Goal: Information Seeking & Learning: Learn about a topic

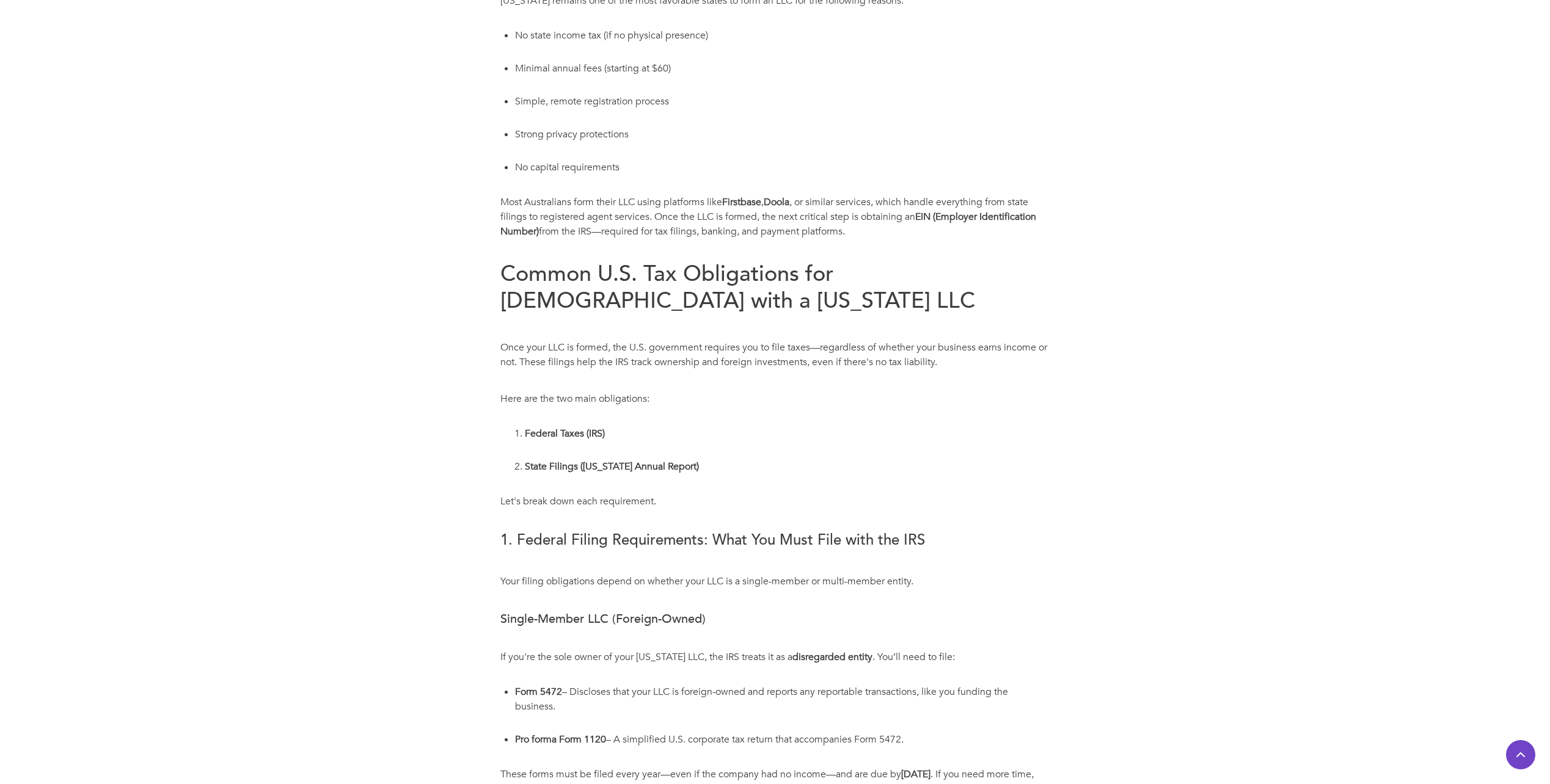
scroll to position [611, 0]
click at [778, 194] on strong "Doola" at bounding box center [776, 201] width 25 height 14
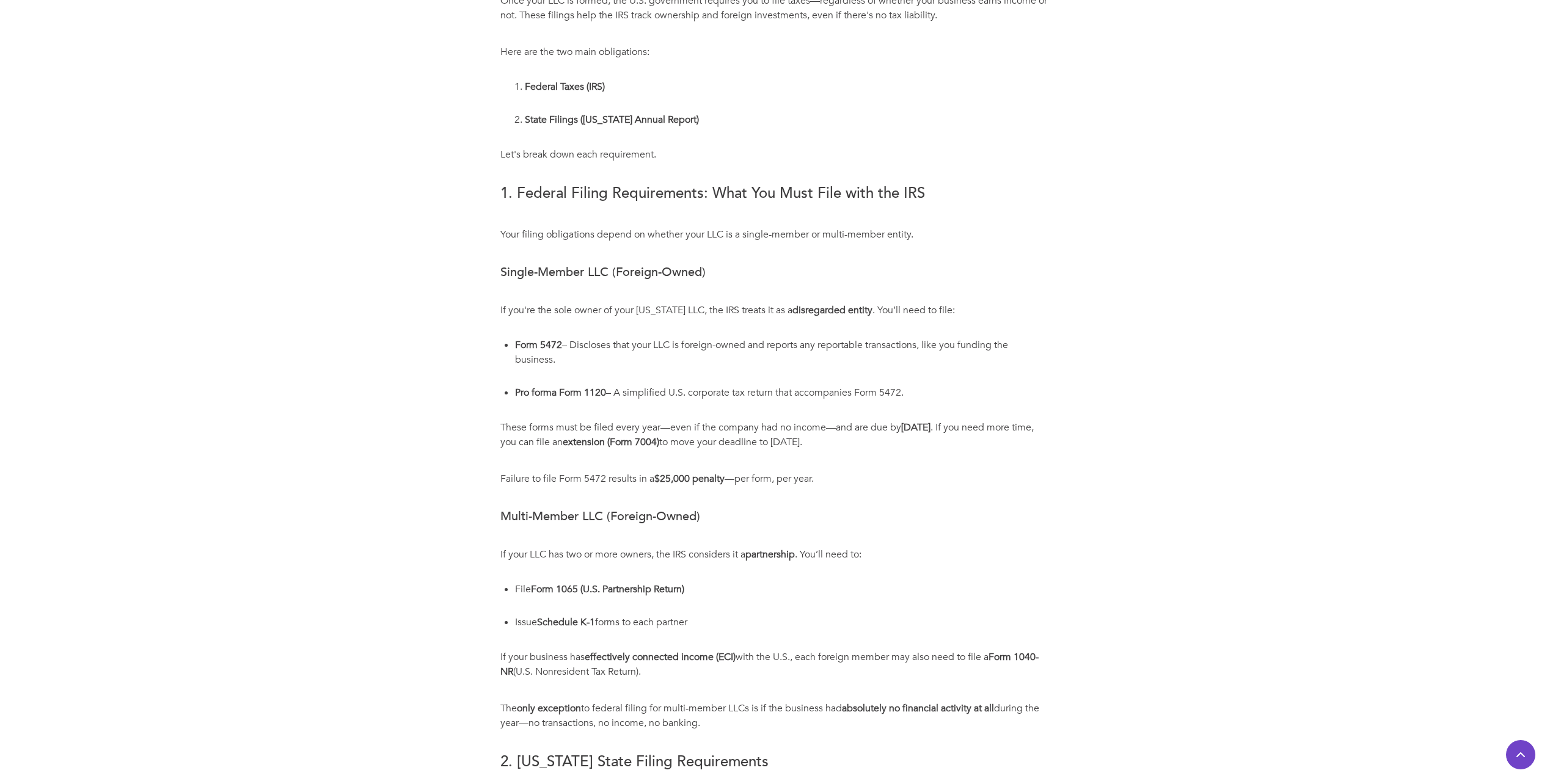
scroll to position [1099, 0]
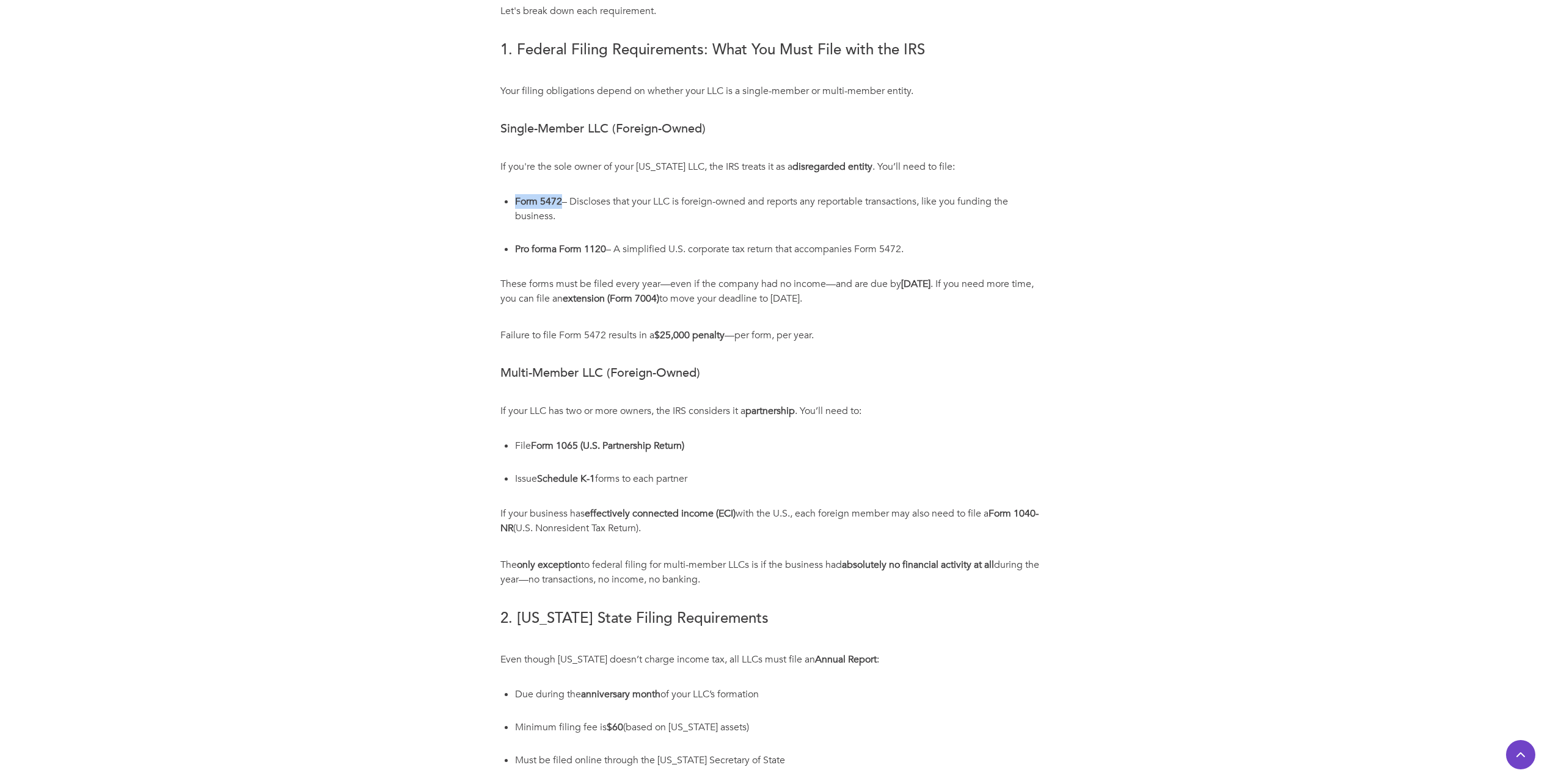
drag, startPoint x: 515, startPoint y: 155, endPoint x: 561, endPoint y: 165, distance: 47.1
click at [561, 193] on li "Form 5472 – Discloses that your LLC is foreign-owned and reports any reportable…" at bounding box center [782, 216] width 535 height 48
drag, startPoint x: 561, startPoint y: 165, endPoint x: 550, endPoint y: 166, distance: 11.0
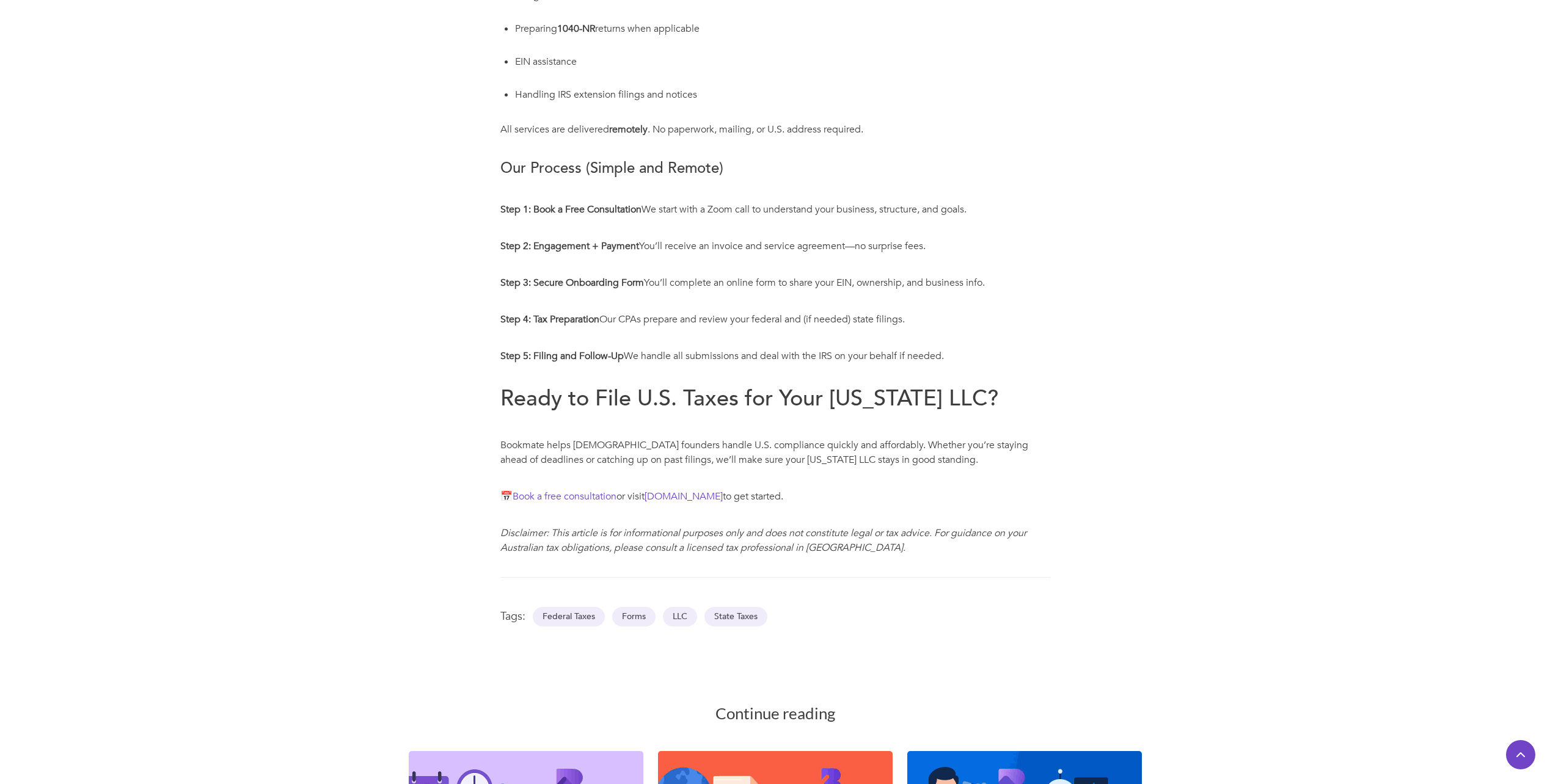
scroll to position [2992, 0]
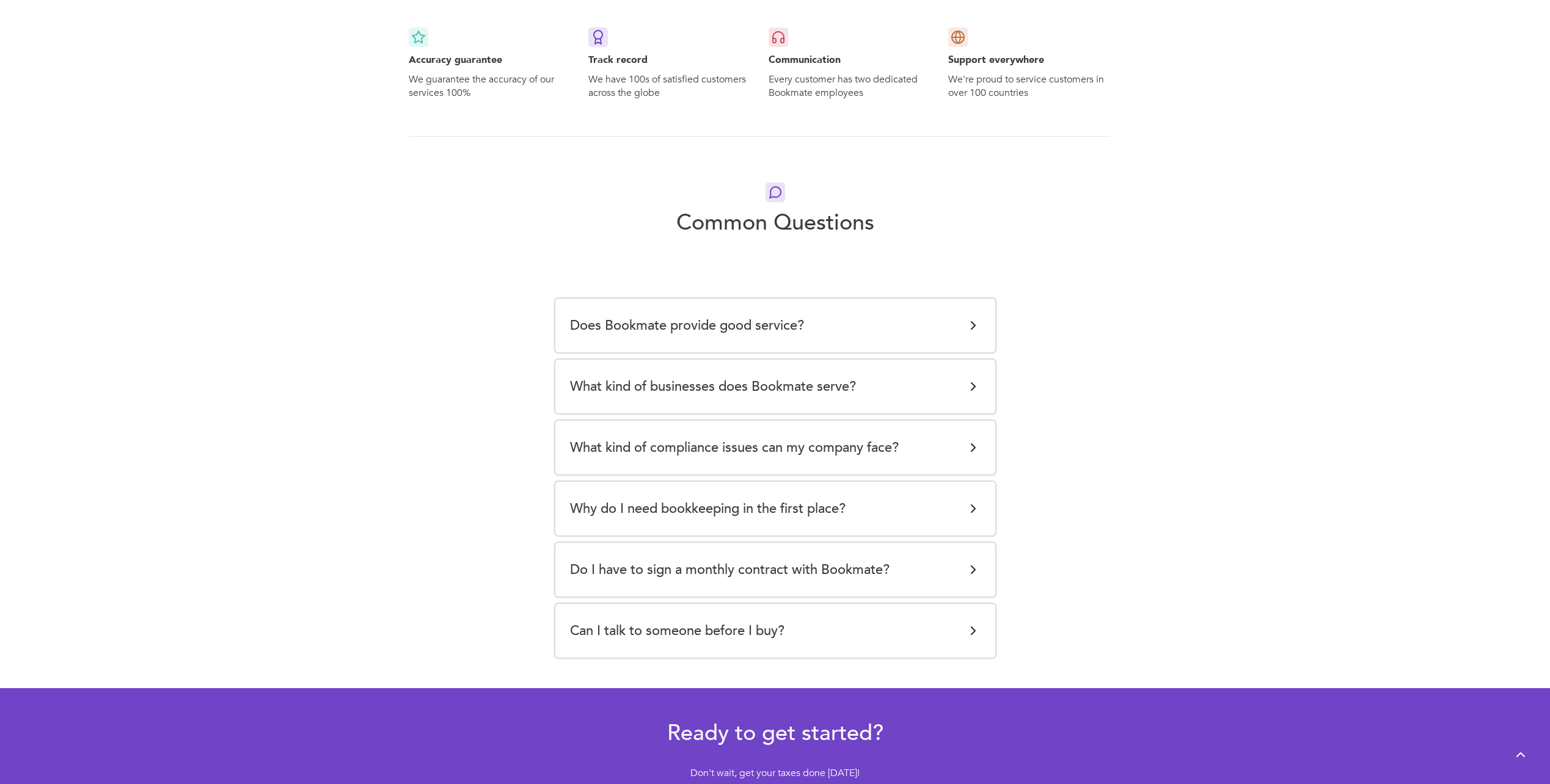
scroll to position [2076, 0]
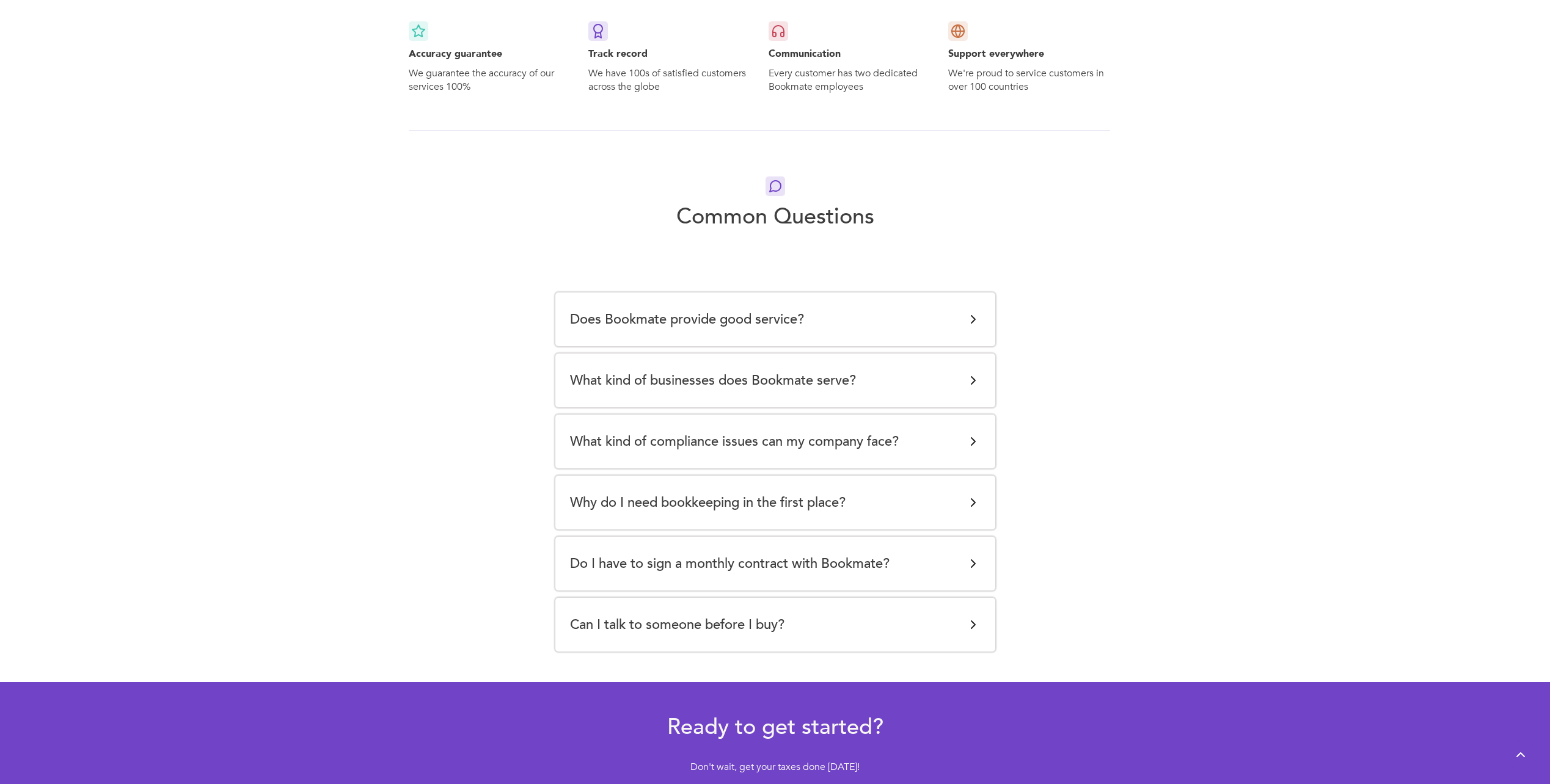
click at [948, 566] on div "Do I have to sign a monthly contract with Bookmate?" at bounding box center [775, 563] width 410 height 24
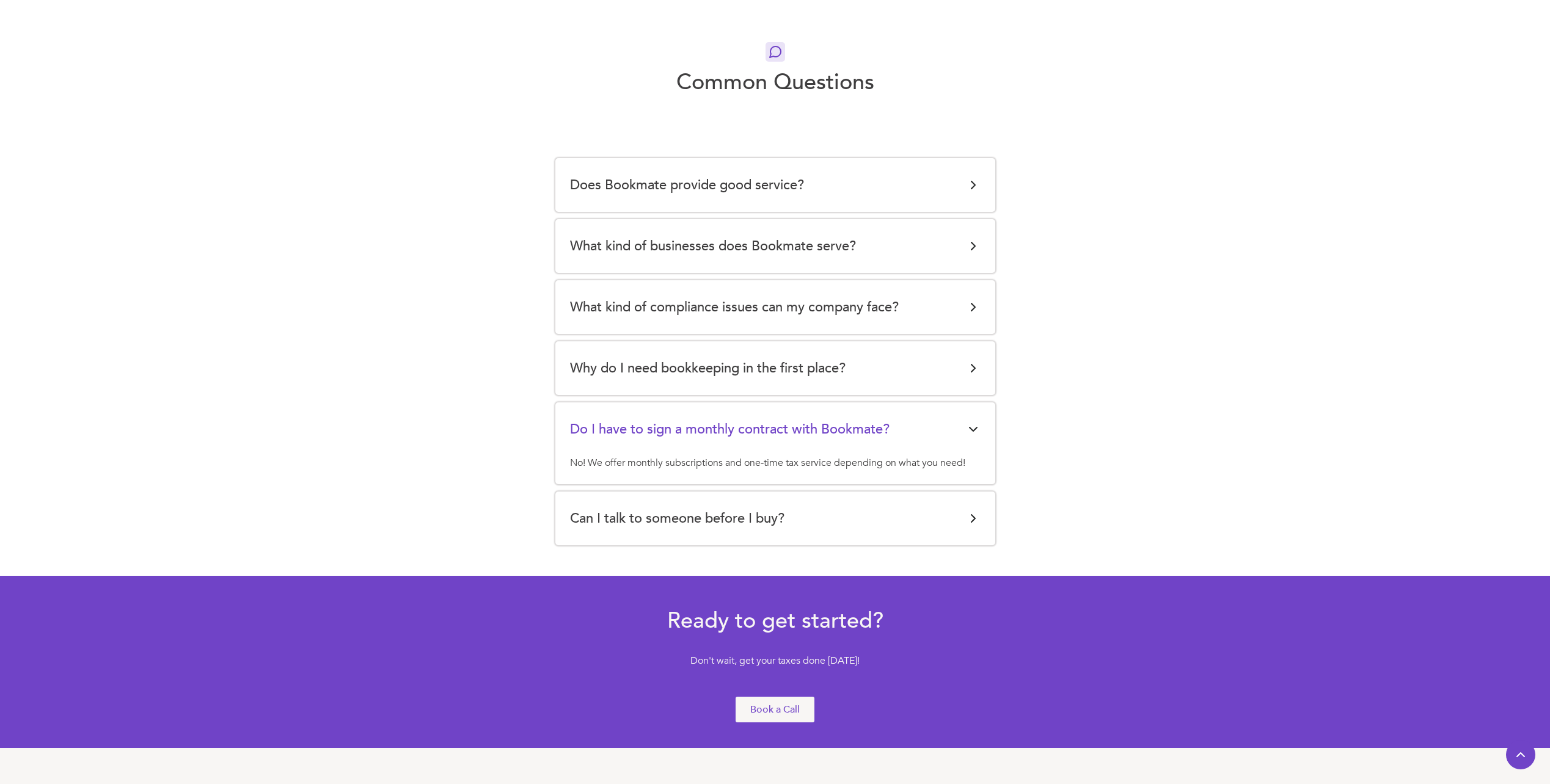
scroll to position [2259, 0]
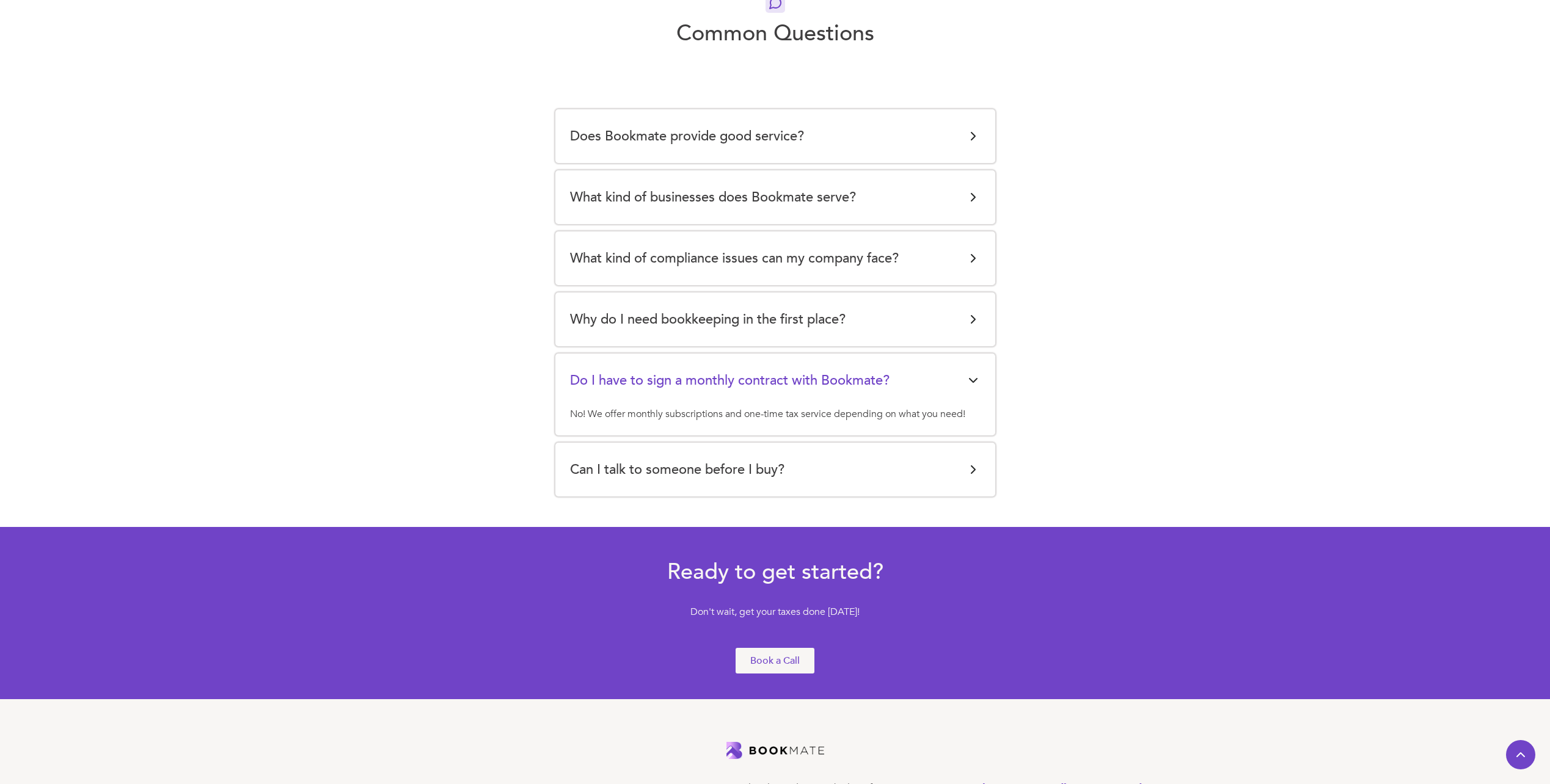
click at [941, 468] on div "Can I talk to someone before I buy?" at bounding box center [775, 469] width 410 height 24
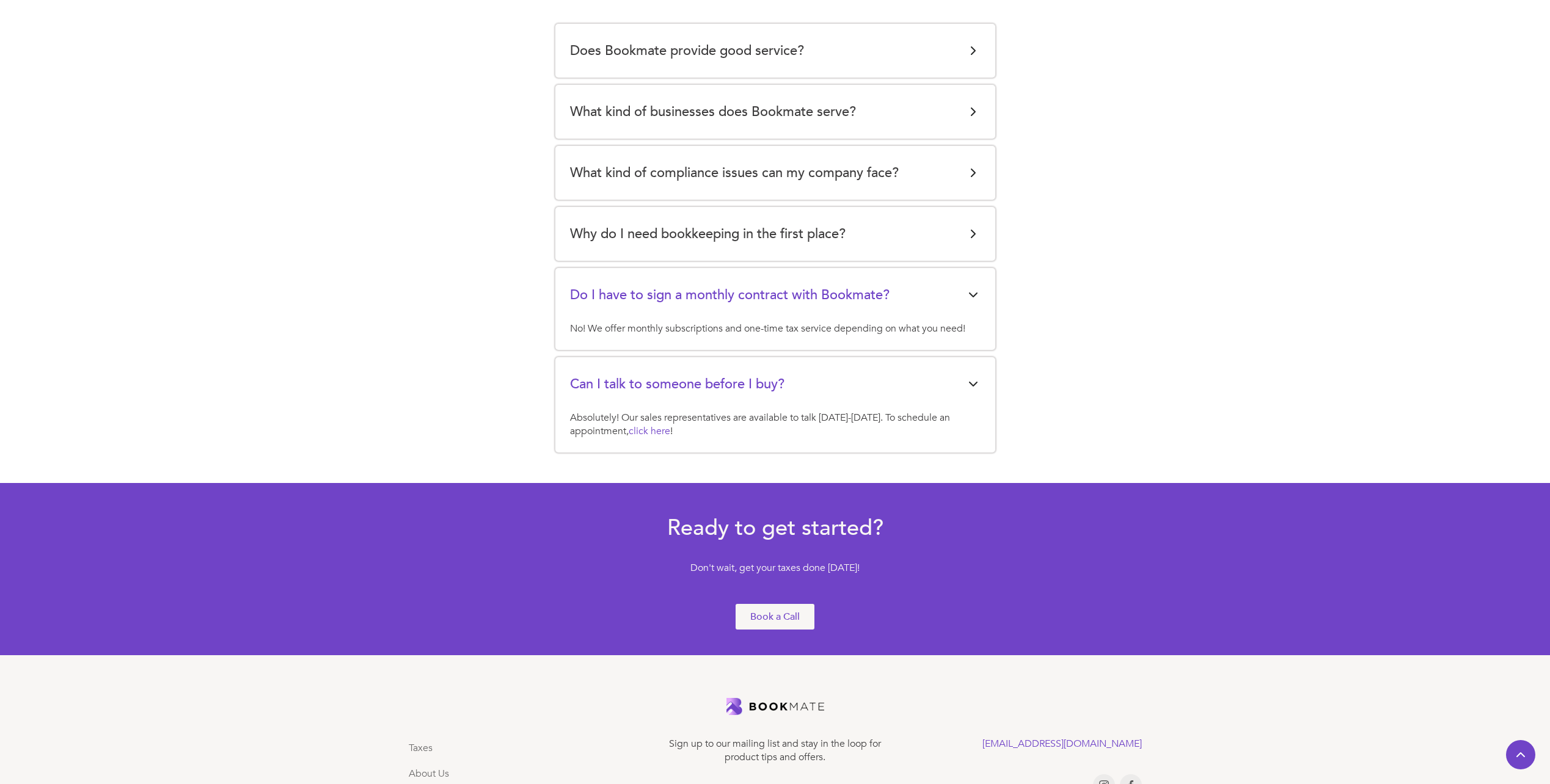
scroll to position [2469, 0]
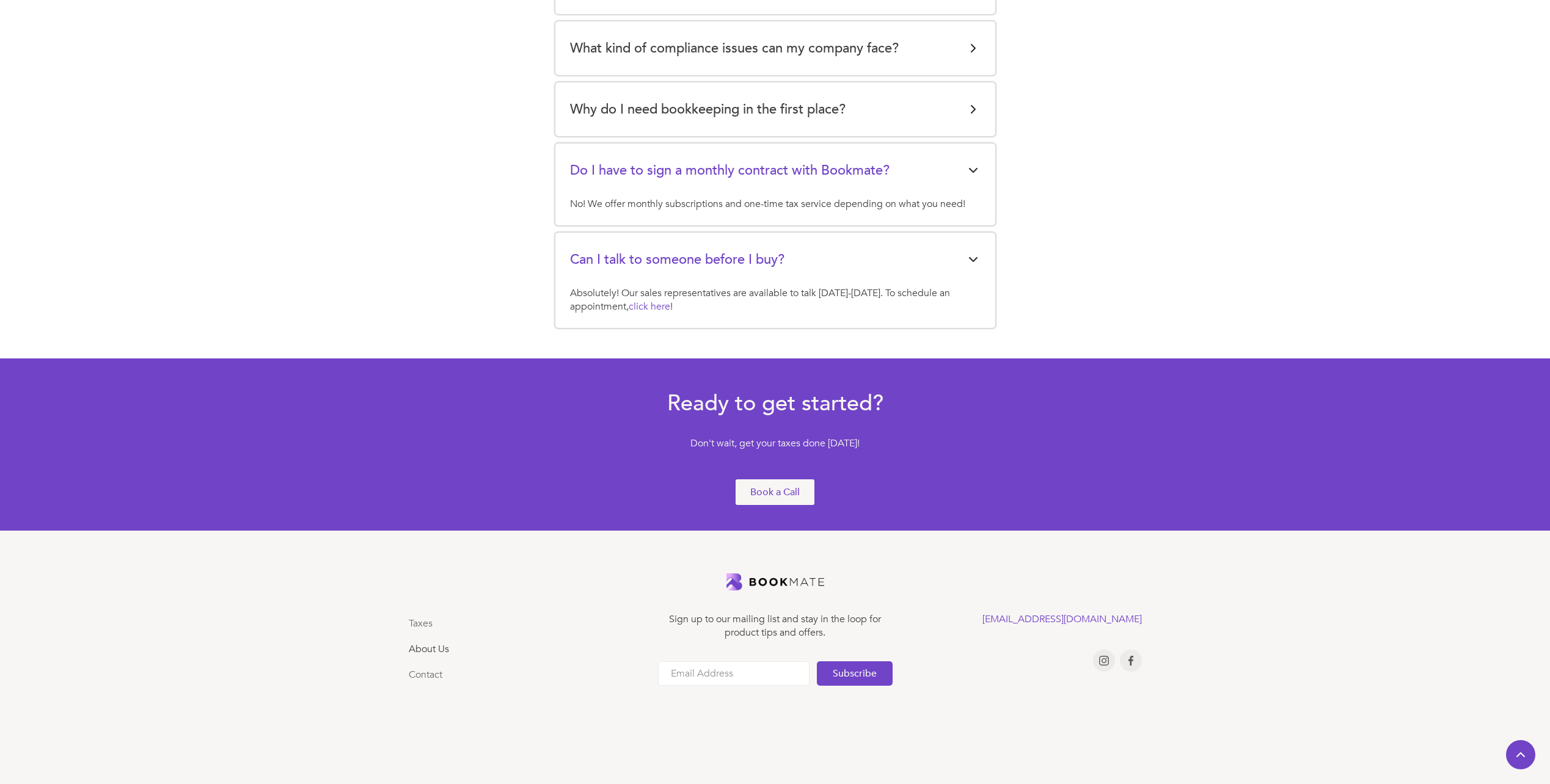
click at [428, 651] on link "About Us" at bounding box center [428, 649] width 40 height 14
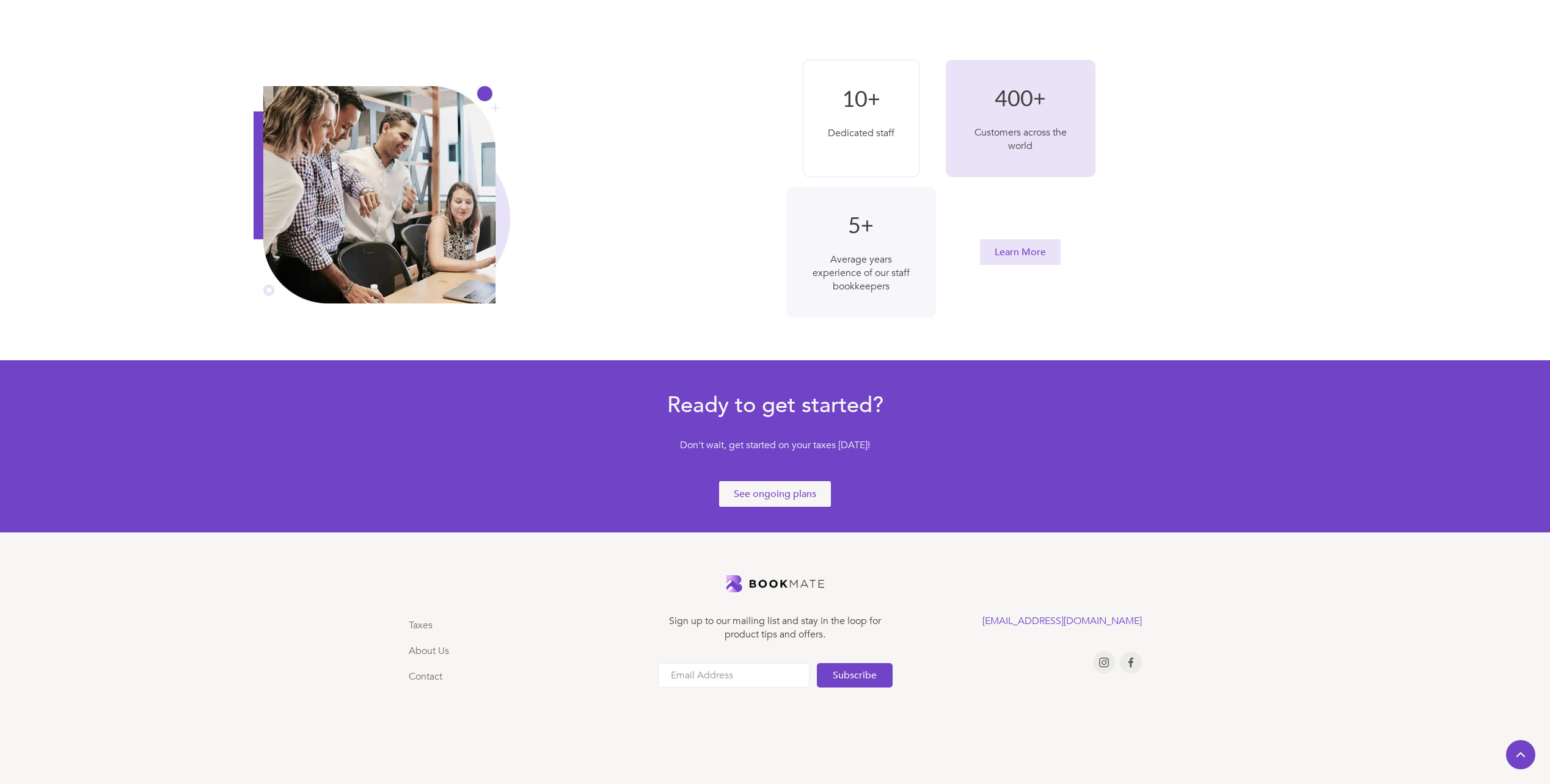
scroll to position [392, 0]
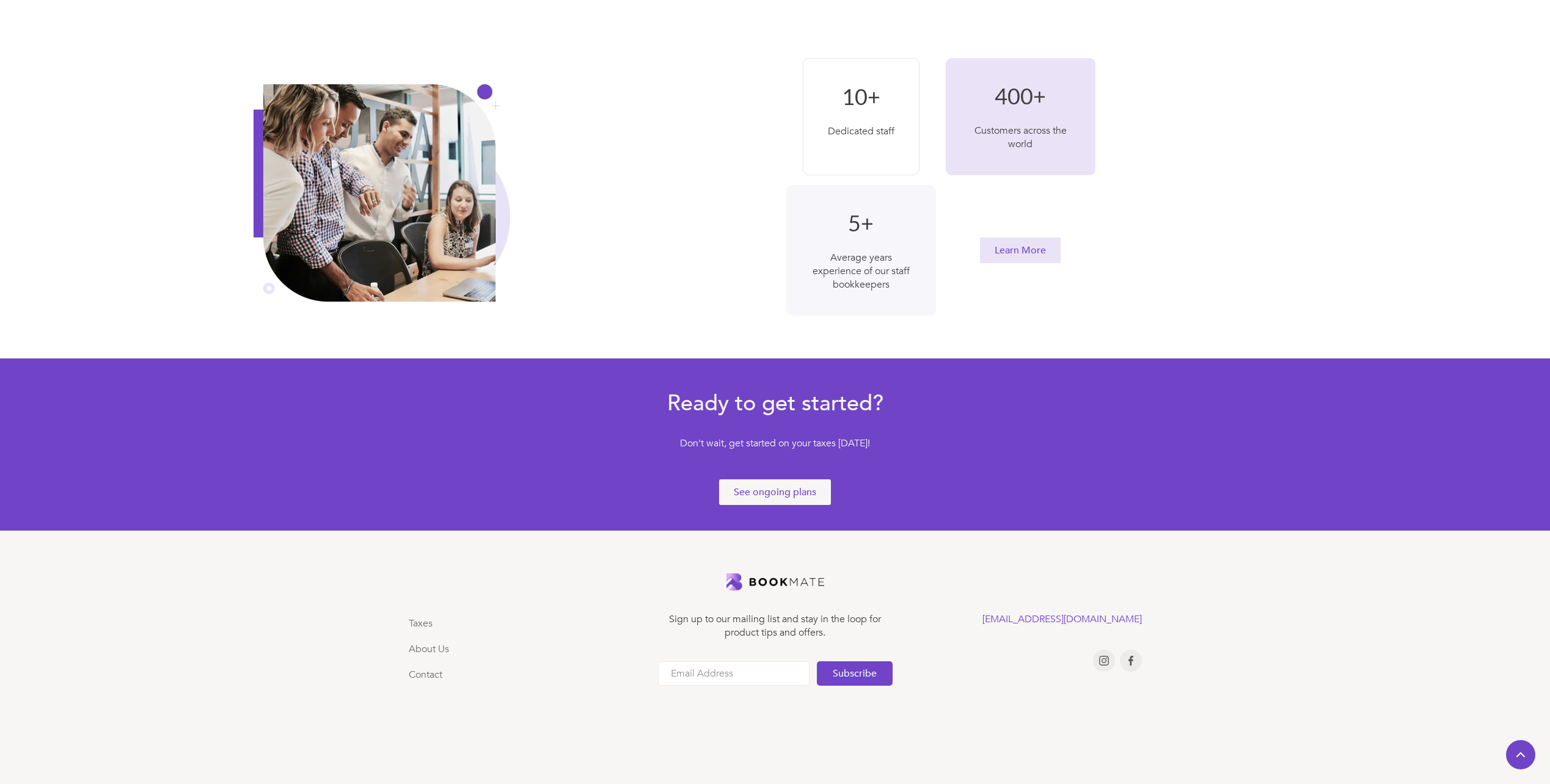
click at [789, 489] on div "See ongoing plans" at bounding box center [775, 492] width 82 height 14
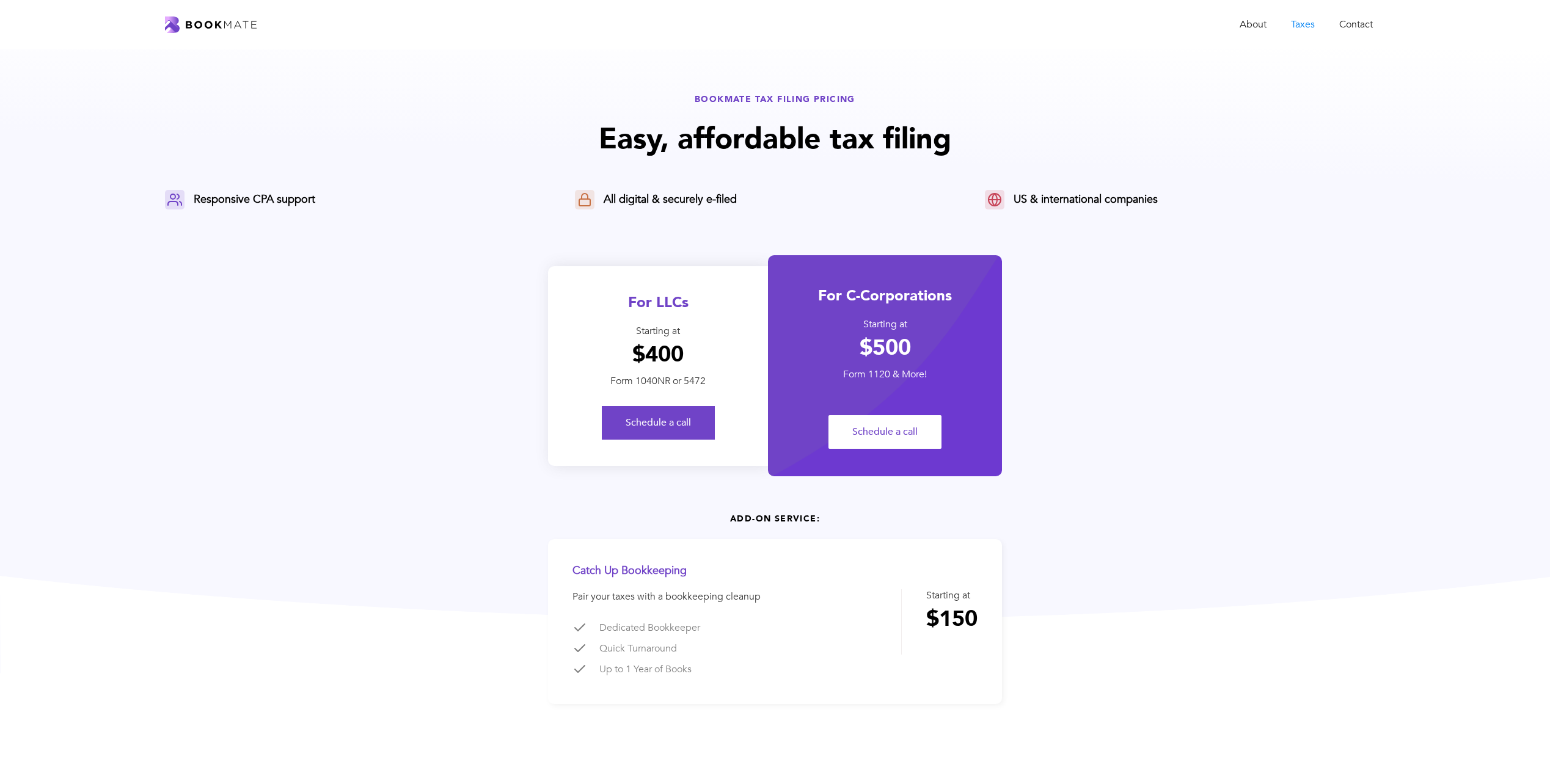
click at [654, 354] on h1 "$400" at bounding box center [658, 354] width 220 height 26
drag, startPoint x: 654, startPoint y: 354, endPoint x: 646, endPoint y: 356, distance: 8.2
